Goal: Browse casually

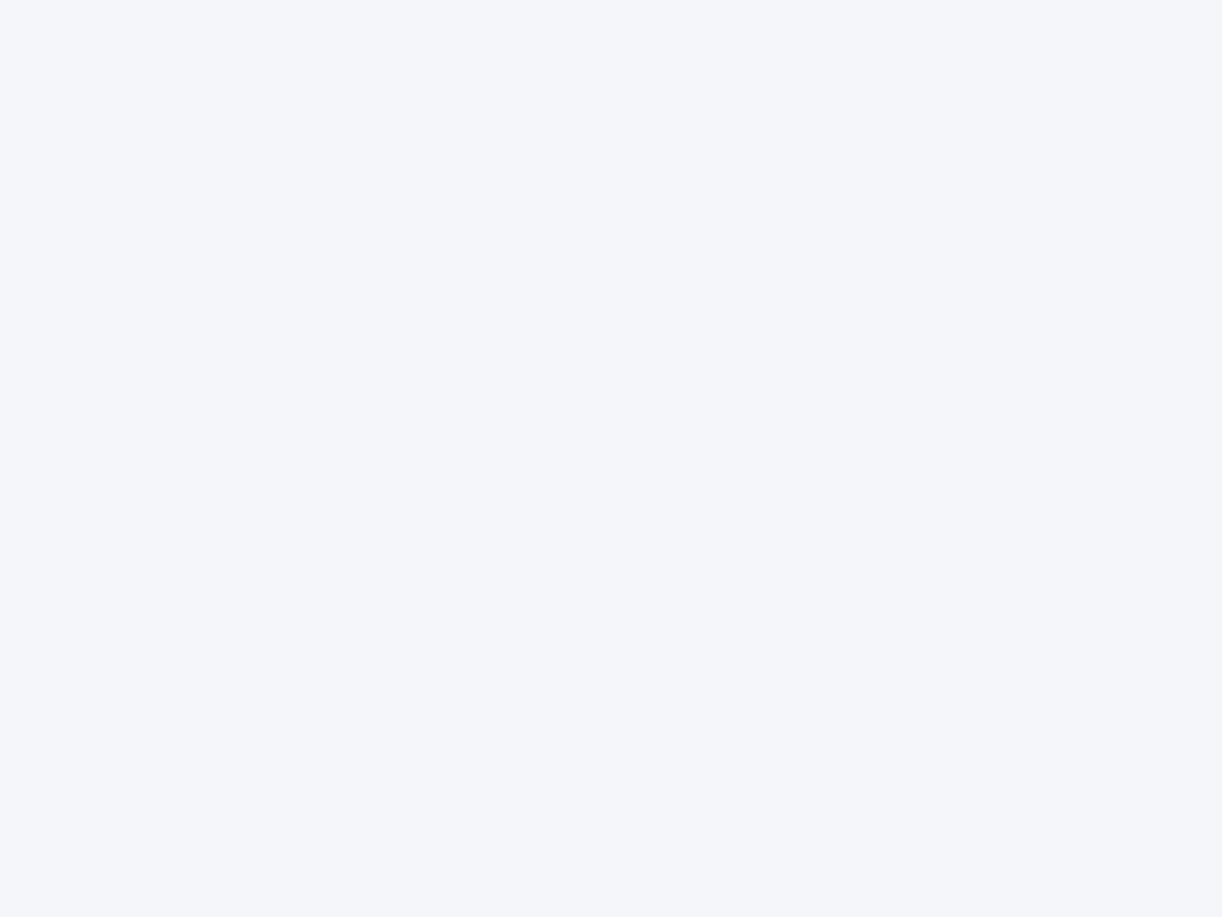
click at [611, 458] on div at bounding box center [611, 458] width 1222 height 917
